Goal: Transaction & Acquisition: Purchase product/service

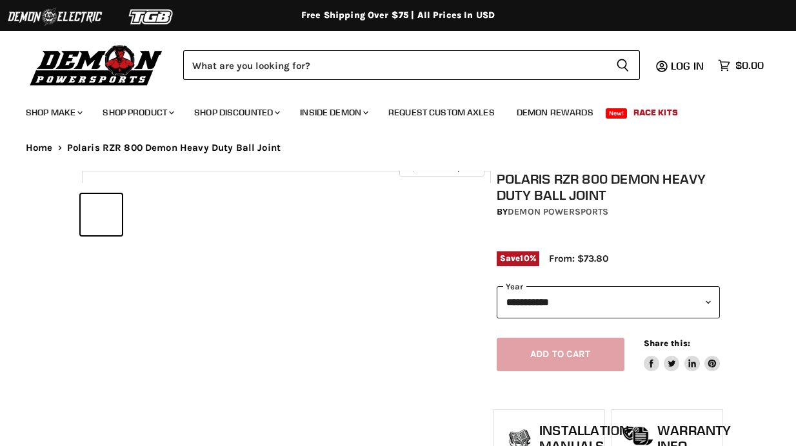
select select "******"
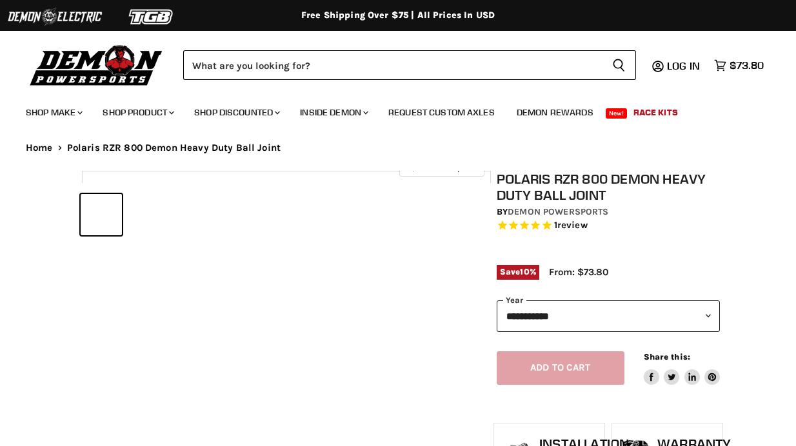
select select "******"
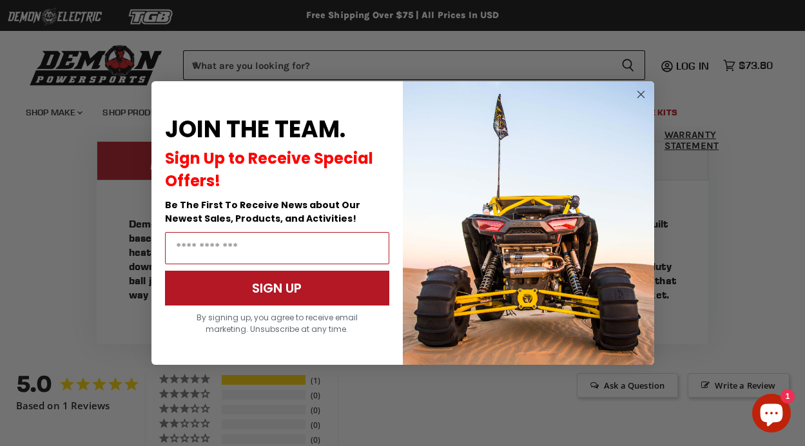
scroll to position [892, 0]
